Goal: Check status: Check status

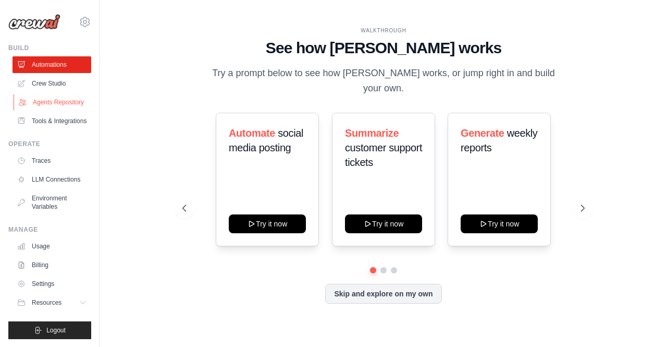
click at [64, 98] on link "Agents Repository" at bounding box center [53, 102] width 79 height 17
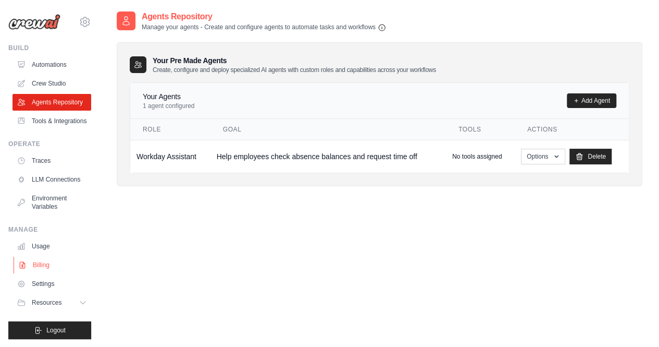
scroll to position [21, 0]
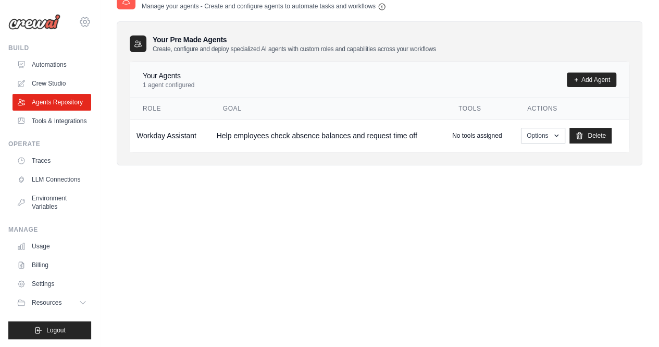
click at [82, 27] on icon at bounding box center [85, 22] width 13 height 13
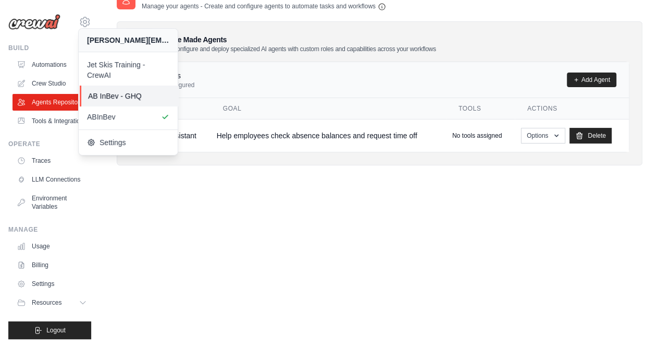
click at [104, 100] on span "AB InBev - GHQ" at bounding box center [129, 96] width 82 height 10
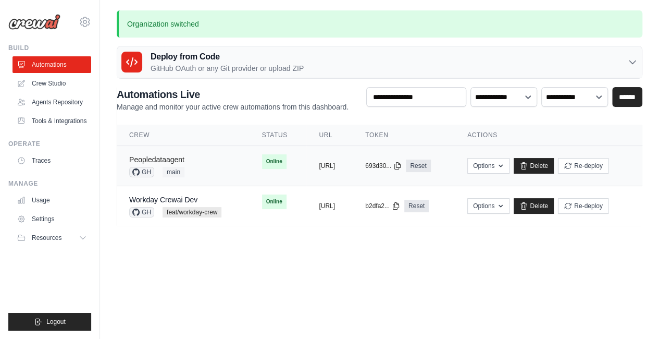
click at [173, 157] on link "Peopledataagent" at bounding box center [156, 159] width 55 height 8
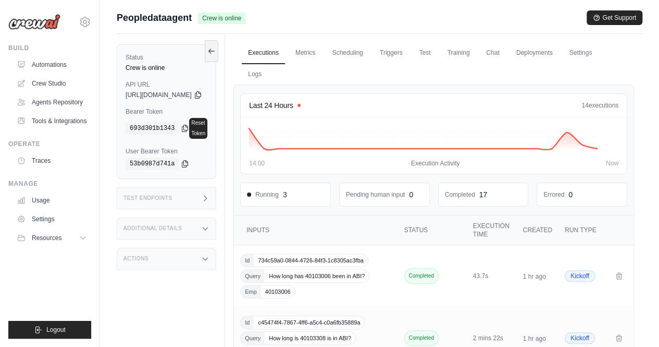
click at [155, 198] on div "Test Endpoints" at bounding box center [167, 198] width 100 height 22
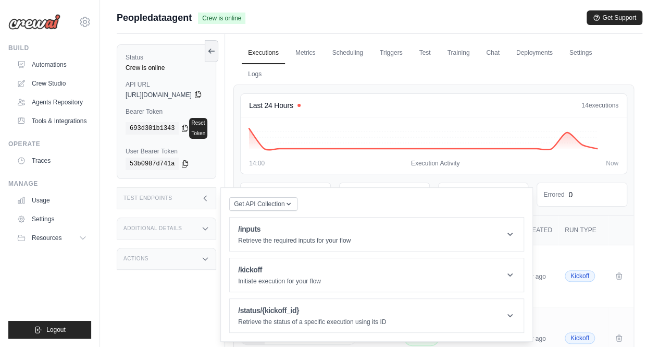
click at [202, 92] on icon at bounding box center [198, 94] width 8 height 8
click at [186, 57] on label "Status" at bounding box center [167, 57] width 82 height 8
click at [202, 96] on icon at bounding box center [198, 94] width 8 height 8
click at [181, 159] on icon at bounding box center [185, 163] width 8 height 8
click at [183, 128] on div "693d301b1343" at bounding box center [158, 128] width 64 height 13
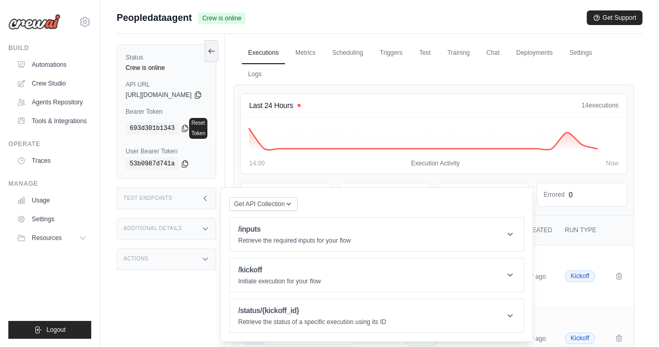
click at [176, 122] on div "693d301b1343" at bounding box center [158, 128] width 64 height 13
click at [181, 123] on icon at bounding box center [185, 127] width 8 height 8
click at [215, 292] on div "Status Crew is online API URL copied https://peopledataagent-a781cec6-713c-4bfd…" at bounding box center [171, 207] width 108 height 347
click at [183, 124] on icon at bounding box center [185, 127] width 8 height 8
click at [202, 96] on icon at bounding box center [198, 94] width 8 height 8
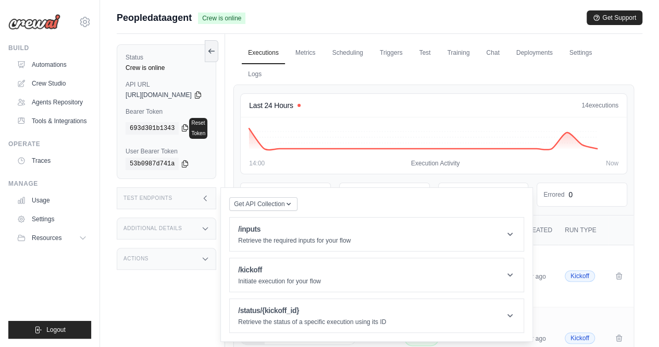
click at [178, 126] on div "693d301b1343" at bounding box center [158, 128] width 64 height 13
click at [182, 126] on icon at bounding box center [185, 128] width 6 height 7
click at [216, 47] on icon at bounding box center [211, 50] width 8 height 8
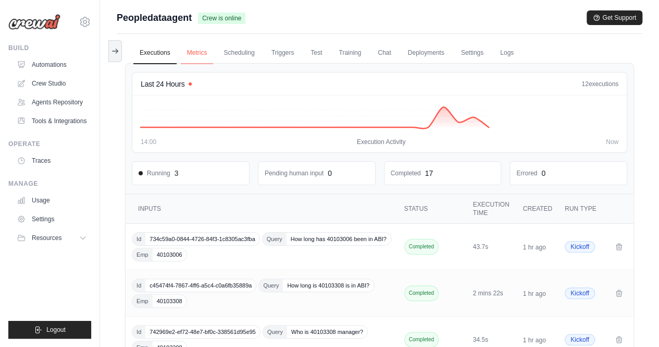
click at [200, 55] on link "Metrics" at bounding box center [197, 53] width 33 height 22
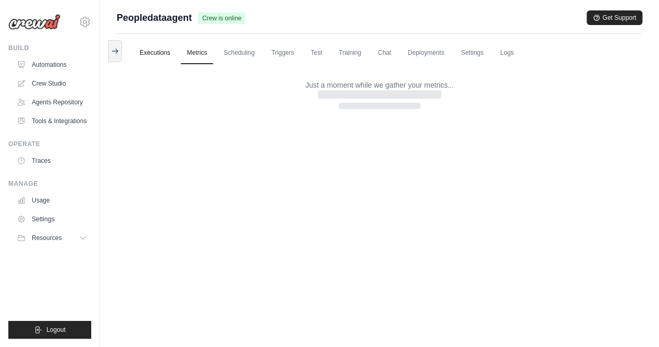
click at [143, 50] on link "Executions" at bounding box center [154, 53] width 43 height 22
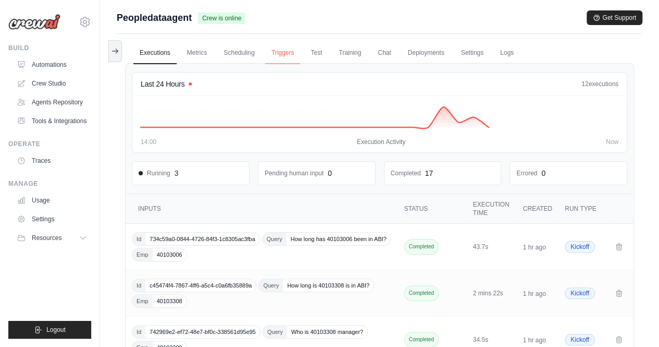
click at [291, 52] on link "Triggers" at bounding box center [282, 53] width 35 height 22
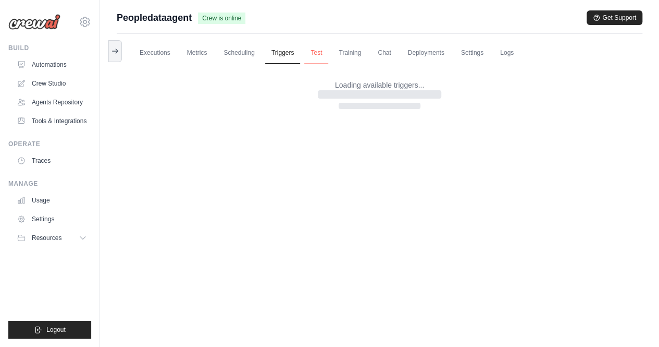
click at [324, 52] on link "Test" at bounding box center [316, 53] width 24 height 22
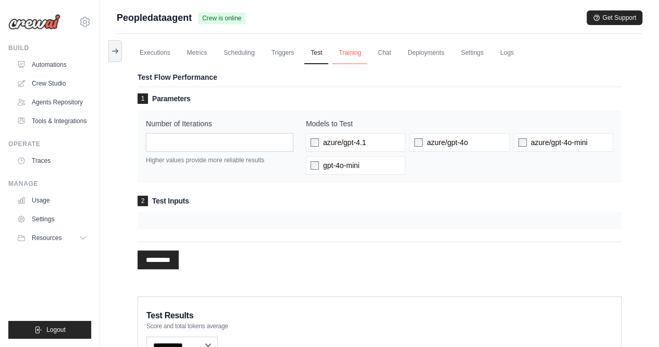
click at [363, 48] on link "Training" at bounding box center [349, 53] width 35 height 22
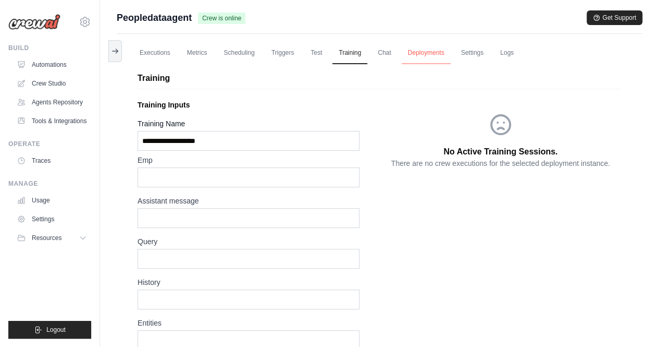
click at [413, 49] on link "Deployments" at bounding box center [426, 53] width 49 height 22
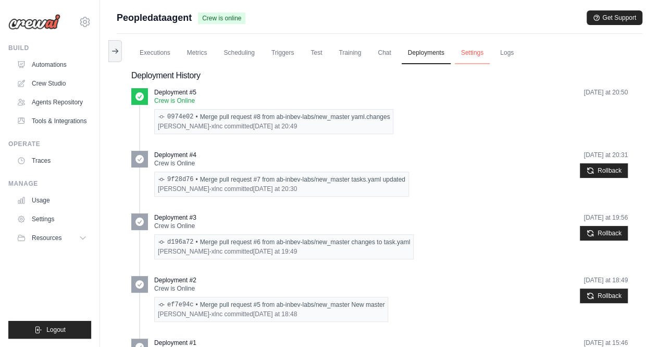
click at [465, 57] on link "Settings" at bounding box center [472, 53] width 35 height 22
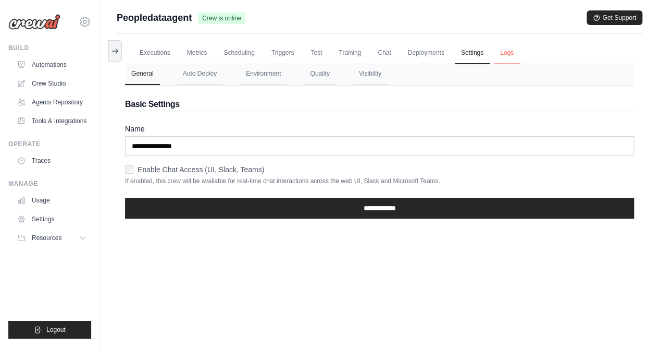
click at [508, 56] on link "Logs" at bounding box center [507, 53] width 26 height 22
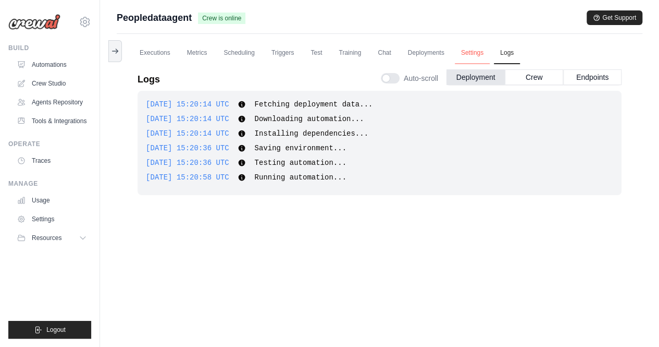
click at [474, 55] on link "Settings" at bounding box center [472, 53] width 35 height 22
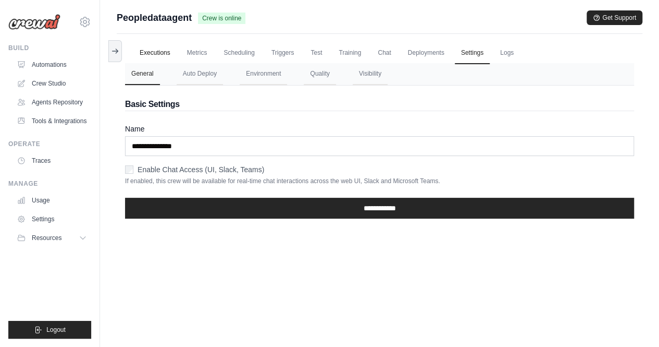
click at [156, 53] on link "Executions" at bounding box center [154, 53] width 43 height 22
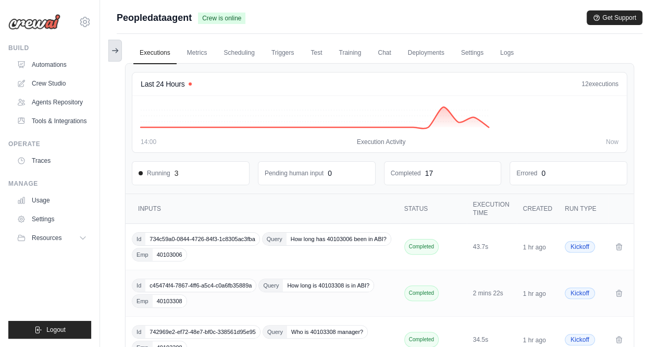
click at [113, 53] on icon at bounding box center [115, 50] width 8 height 8
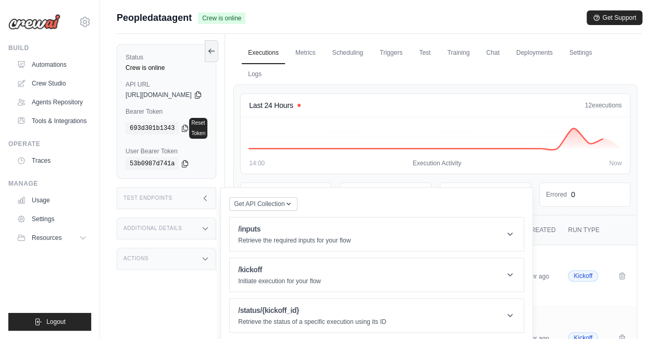
click at [196, 270] on div "Status Crew is online API URL copied https://peopledataagent-a781cec6-713c-4bfd…" at bounding box center [171, 203] width 108 height 339
click at [58, 221] on link "Settings" at bounding box center [53, 219] width 79 height 17
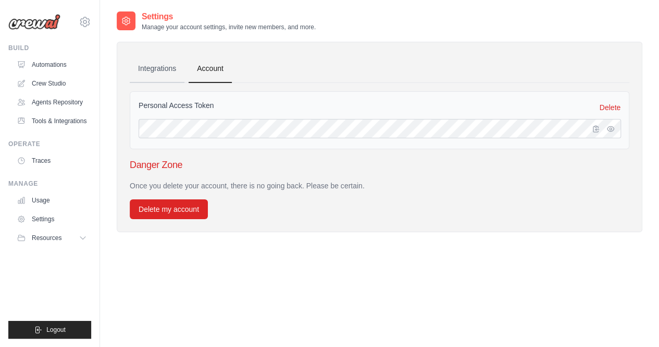
click at [162, 64] on link "Integrations" at bounding box center [157, 69] width 55 height 28
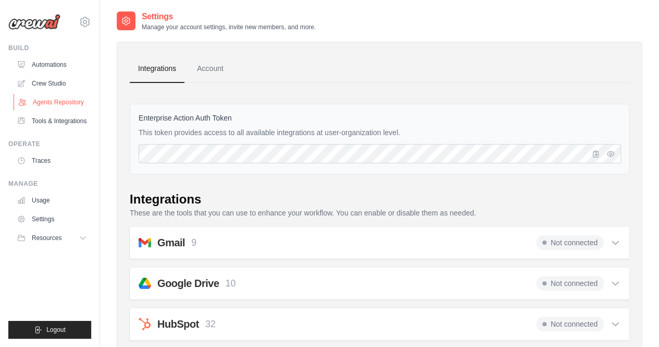
click at [64, 101] on link "Agents Repository" at bounding box center [53, 102] width 79 height 17
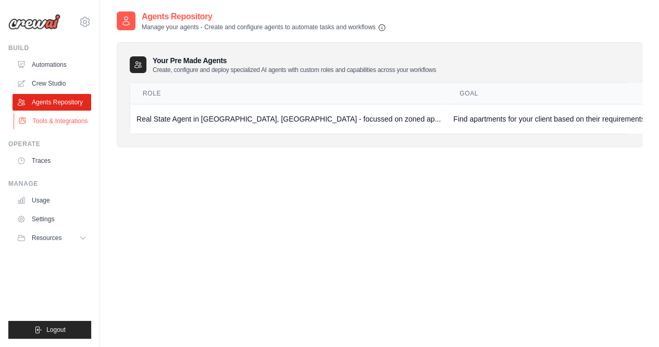
click at [63, 120] on link "Tools & Integrations" at bounding box center [53, 121] width 79 height 17
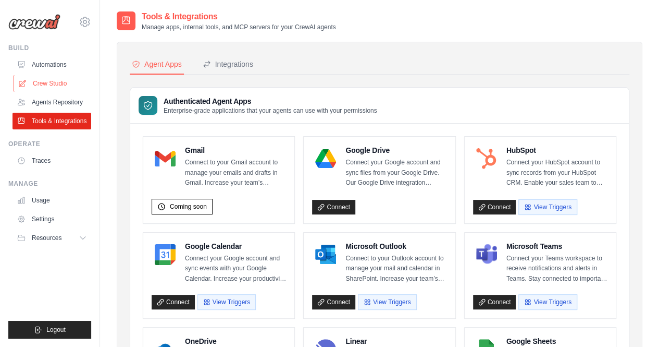
click at [58, 81] on link "Crew Studio" at bounding box center [53, 83] width 79 height 17
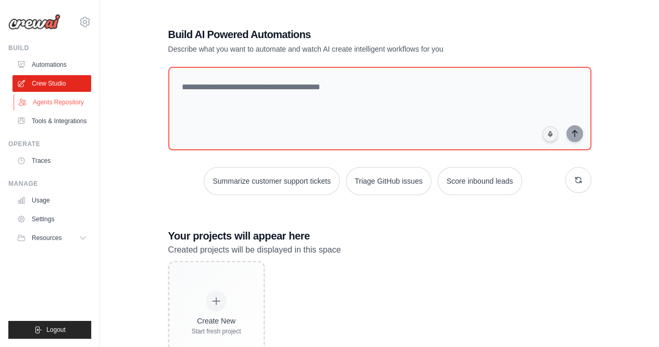
click at [65, 103] on link "Agents Repository" at bounding box center [53, 102] width 79 height 17
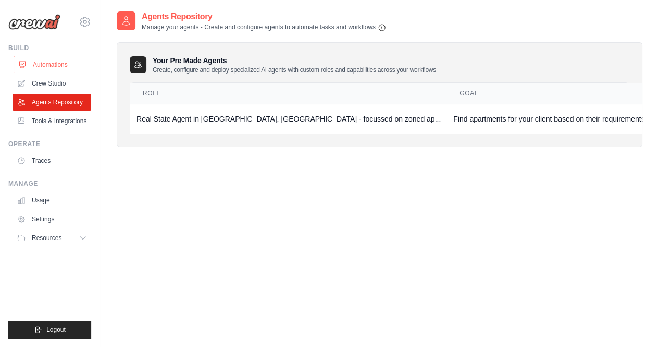
click at [45, 66] on link "Automations" at bounding box center [53, 64] width 79 height 17
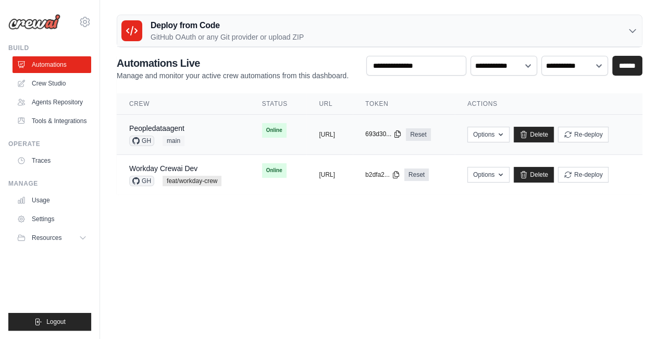
click at [402, 134] on icon at bounding box center [397, 134] width 8 height 8
click at [332, 135] on button "[URL]" at bounding box center [327, 134] width 16 height 8
click at [173, 128] on link "Peopledataagent" at bounding box center [156, 128] width 55 height 8
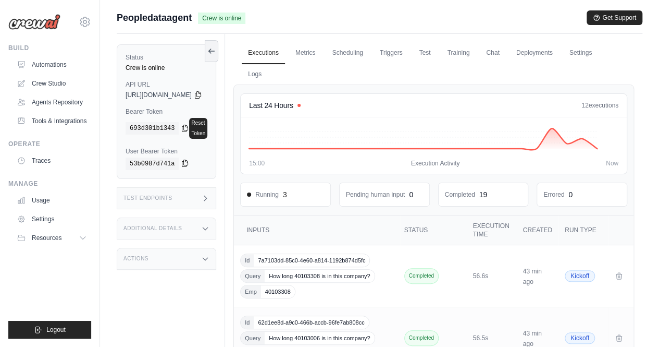
click at [182, 160] on icon at bounding box center [185, 163] width 6 height 7
click at [183, 124] on icon at bounding box center [185, 127] width 8 height 8
click at [202, 93] on icon at bounding box center [198, 94] width 8 height 8
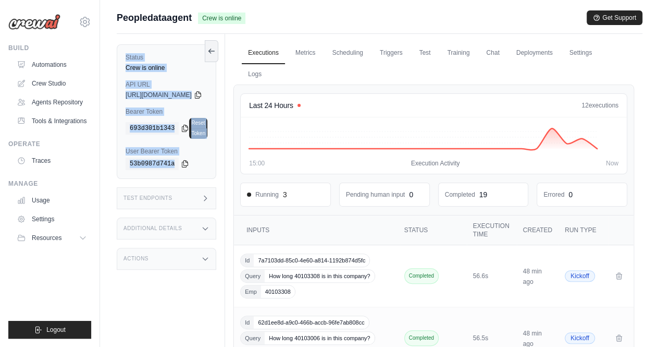
drag, startPoint x: 124, startPoint y: 53, endPoint x: 206, endPoint y: 164, distance: 138.2
click at [206, 164] on div "Status Crew is online API URL copied [URL][DOMAIN_NAME] Bearer Token copied 693…" at bounding box center [167, 111] width 100 height 134
copy div "Status Crew is online API URL copied [URL][DOMAIN_NAME] Bearer Token copied 693…"
click at [199, 157] on div "53b0987d741a" at bounding box center [167, 163] width 82 height 13
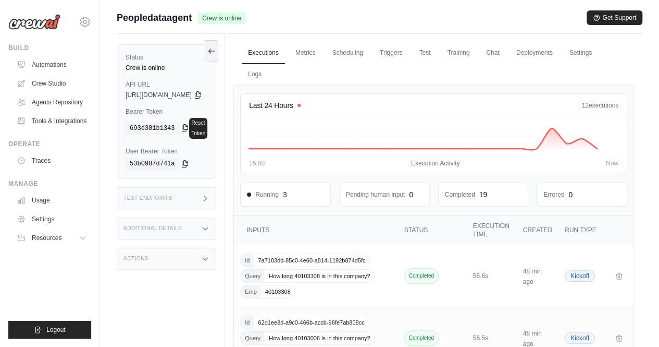
click at [181, 126] on icon at bounding box center [185, 127] width 8 height 8
click at [182, 160] on icon at bounding box center [185, 163] width 6 height 7
click at [181, 126] on icon at bounding box center [185, 127] width 8 height 8
